Goal: Navigation & Orientation: Find specific page/section

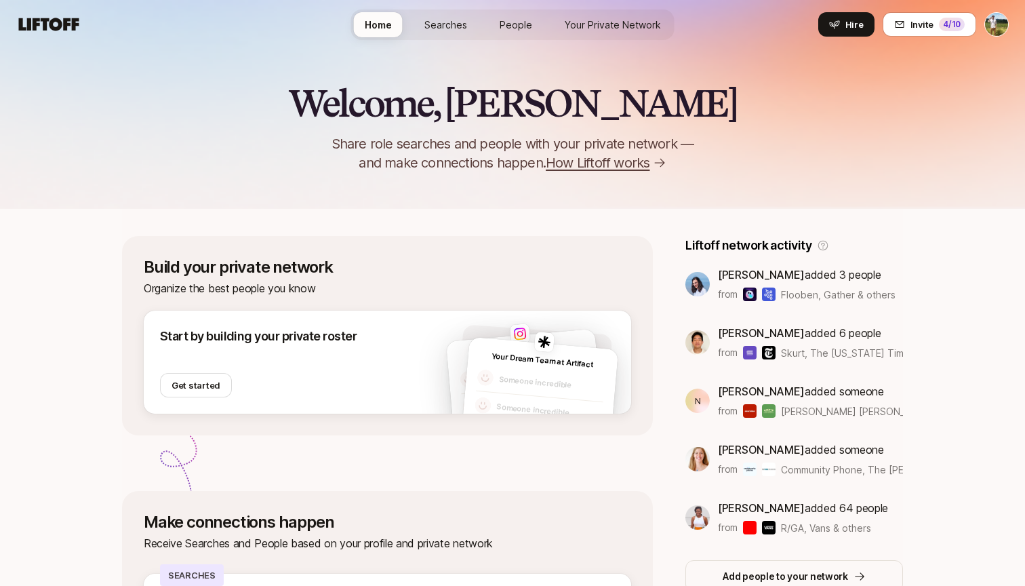
click at [507, 23] on span "People" at bounding box center [516, 25] width 33 height 14
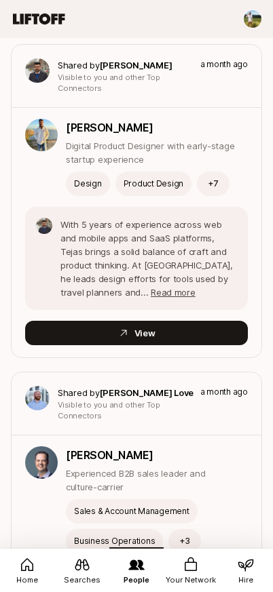
scroll to position [3036, 1]
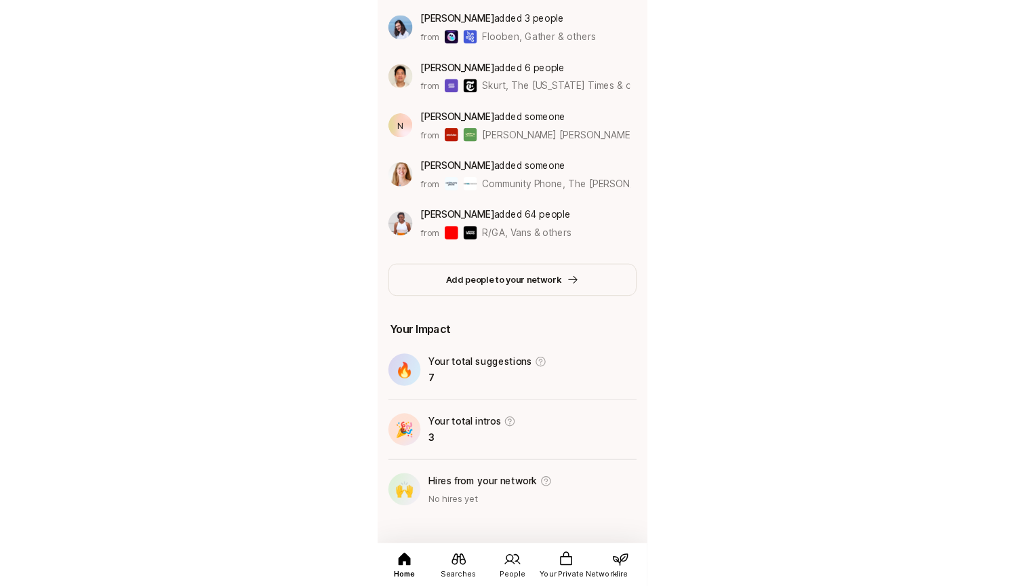
scroll to position [244, 0]
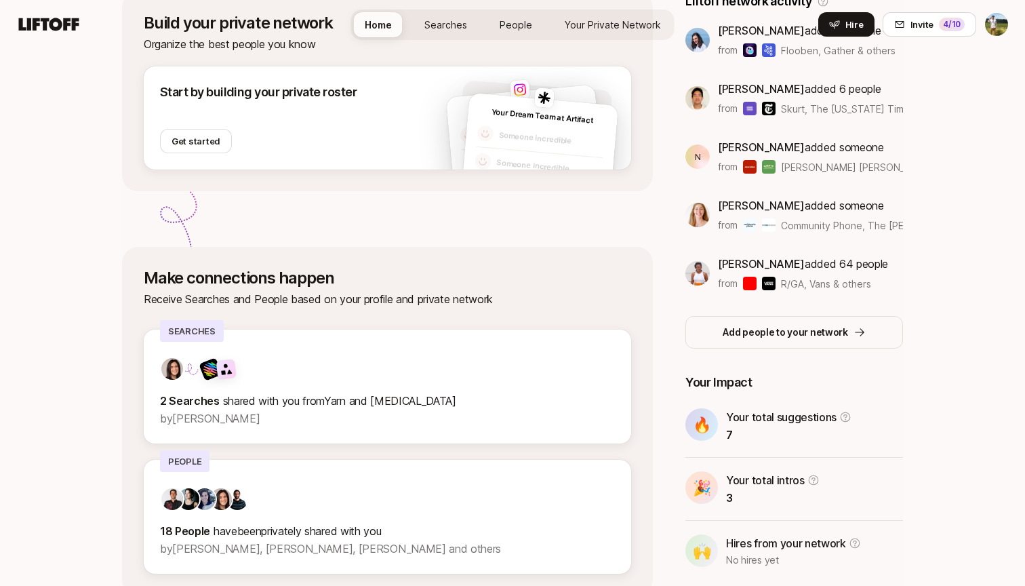
click at [640, 26] on span "Your Private Network" at bounding box center [613, 25] width 96 height 14
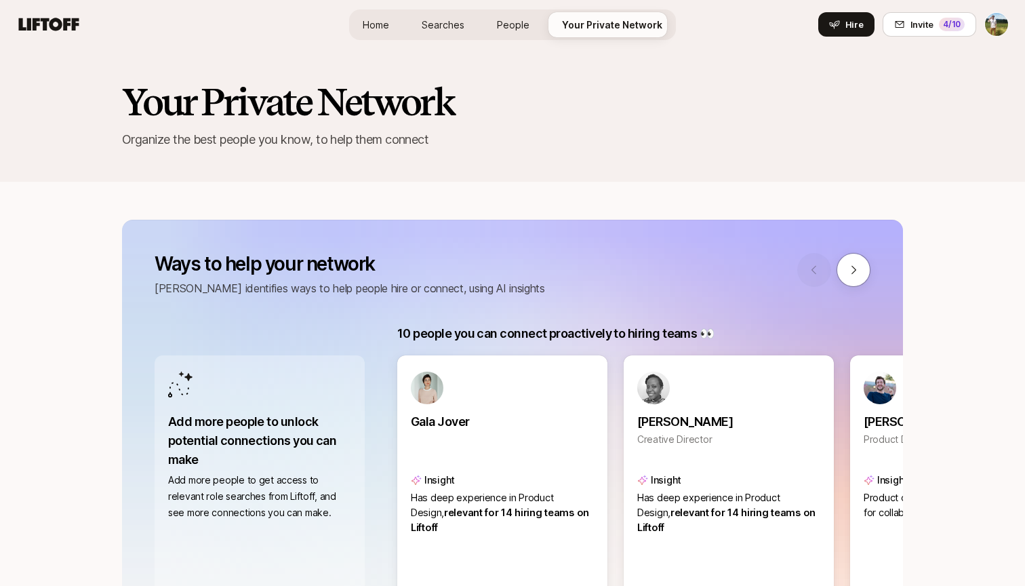
click at [505, 18] on span "People" at bounding box center [513, 25] width 33 height 14
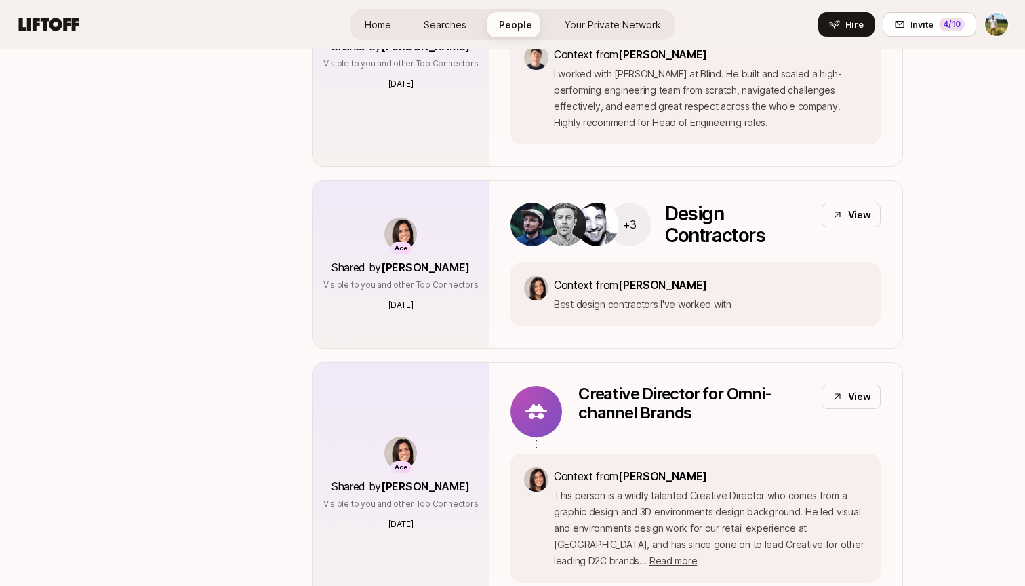
click at [565, 30] on span "Your Private Network" at bounding box center [613, 25] width 96 height 14
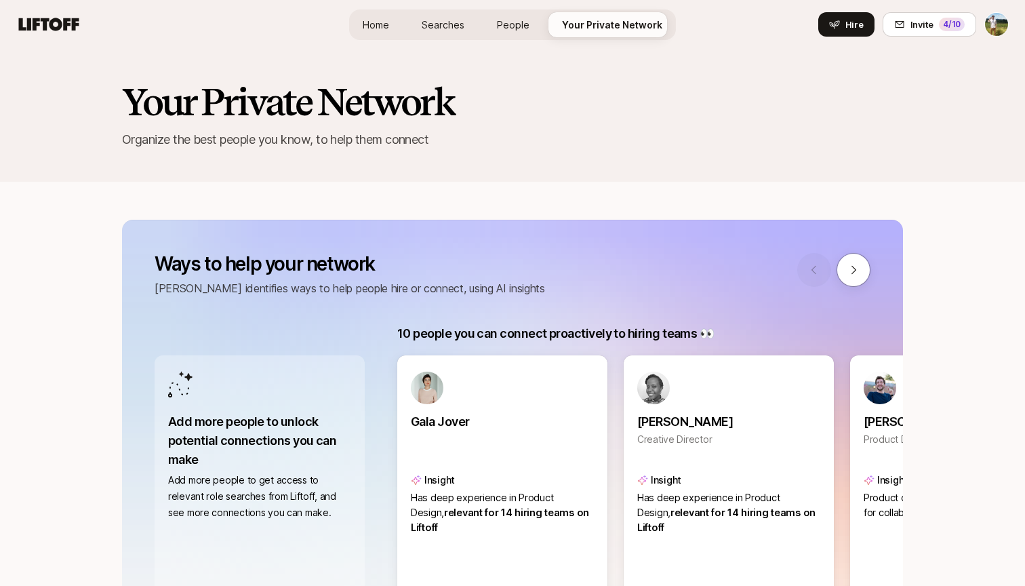
scroll to position [-1, 0]
click at [517, 26] on span "People" at bounding box center [513, 25] width 33 height 14
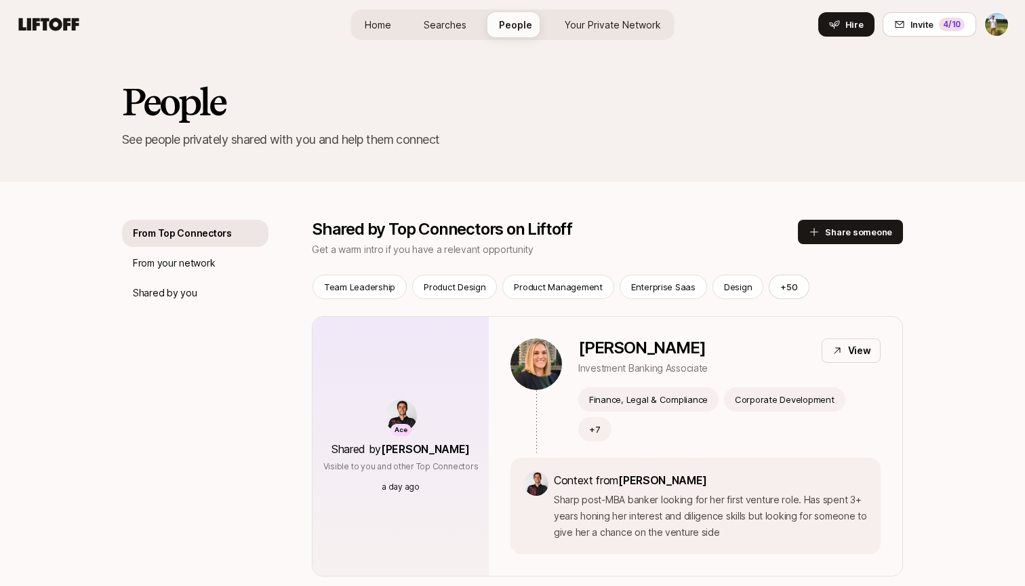
click at [615, 35] on link "Your Private Network" at bounding box center [613, 24] width 118 height 25
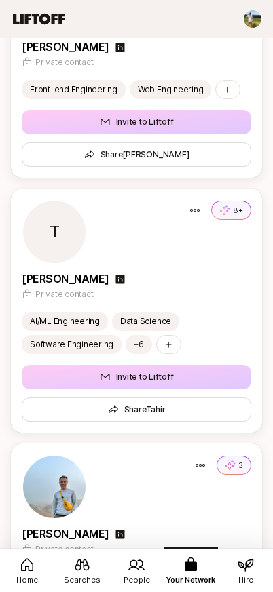
scroll to position [11610, 0]
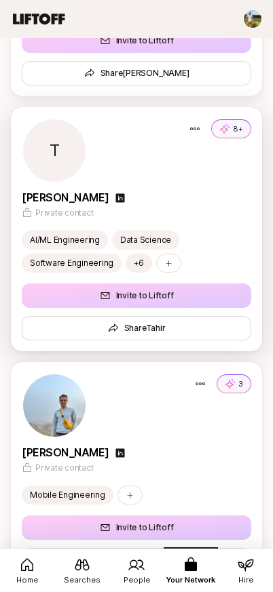
scroll to position [11324, 0]
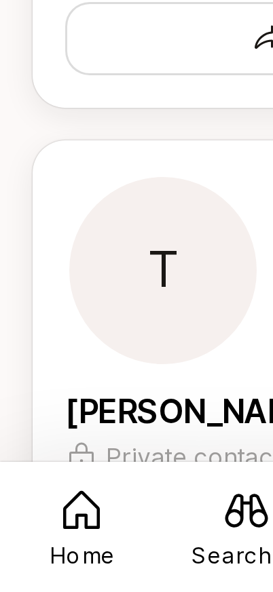
scroll to position [11318, 0]
